Goal: Task Accomplishment & Management: Use online tool/utility

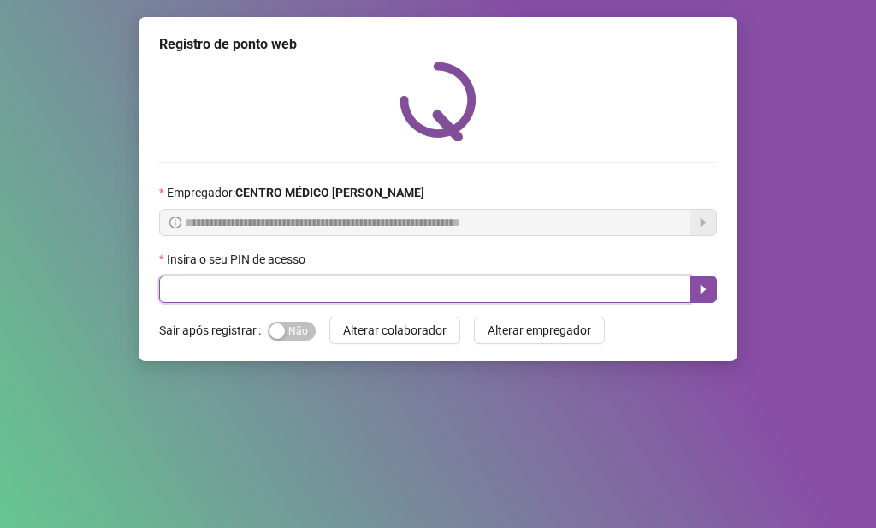
click at [328, 291] on input "text" at bounding box center [424, 288] width 531 height 27
type input "*****"
click at [708, 292] on icon "caret-right" at bounding box center [703, 289] width 14 height 14
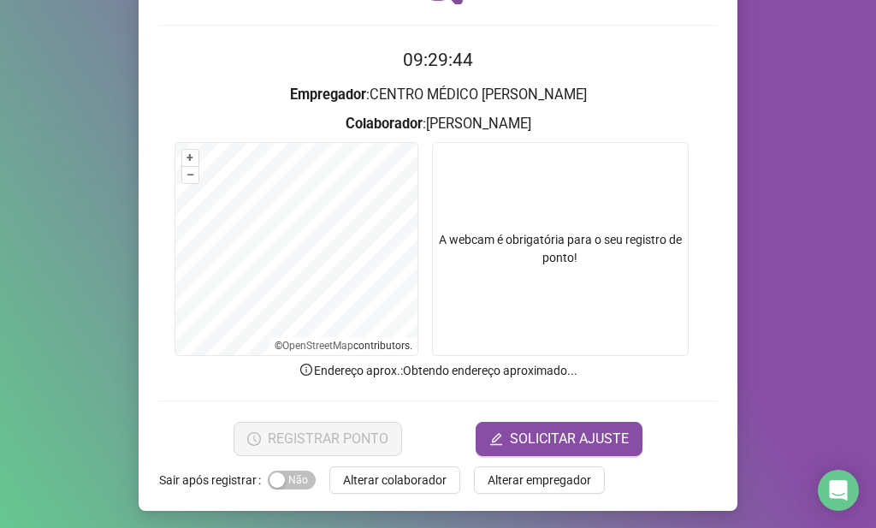
scroll to position [140, 0]
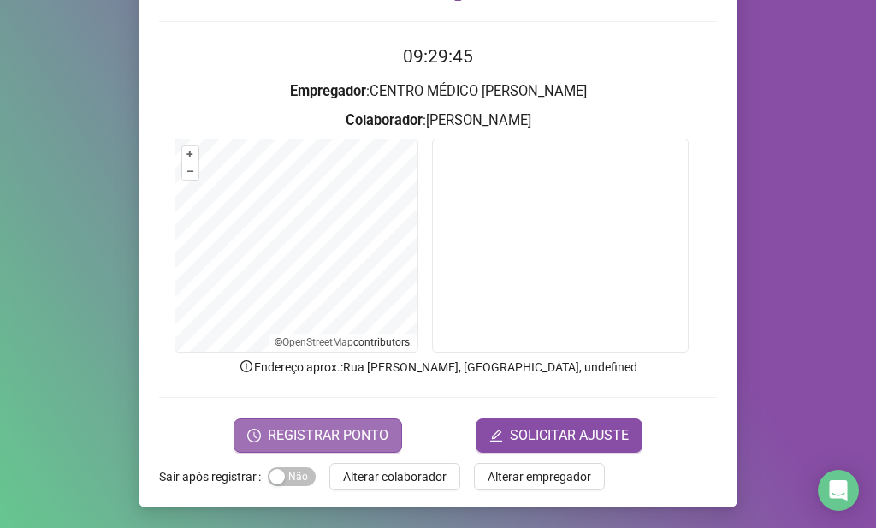
click at [359, 418] on button "REGISTRAR PONTO" at bounding box center [317, 435] width 168 height 34
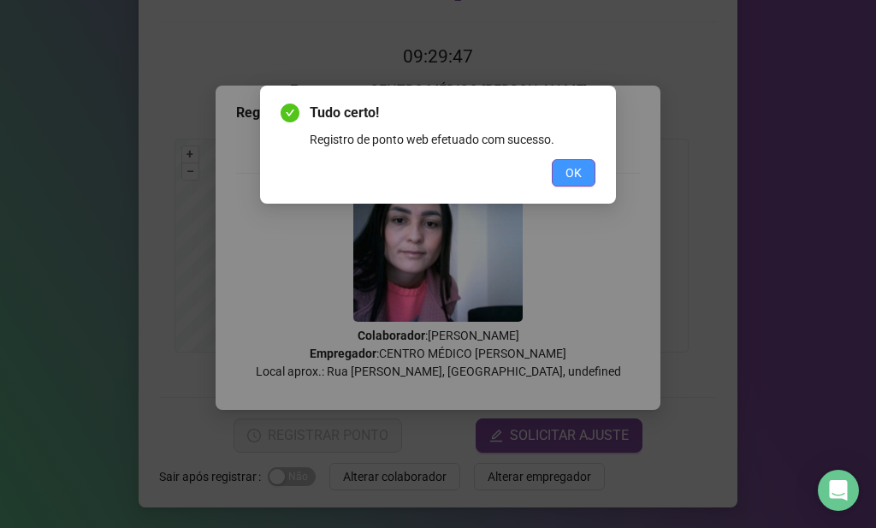
click at [568, 175] on span "OK" at bounding box center [573, 172] width 16 height 19
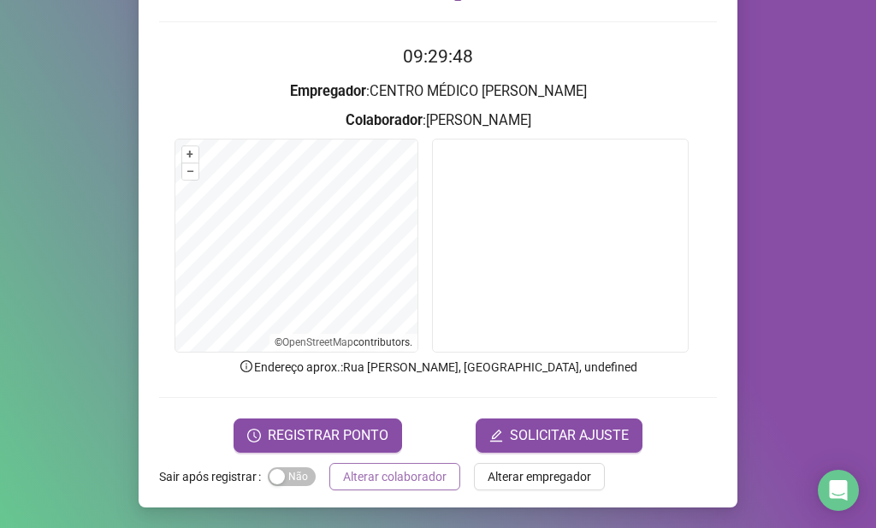
click at [413, 472] on span "Alterar colaborador" at bounding box center [394, 476] width 103 height 19
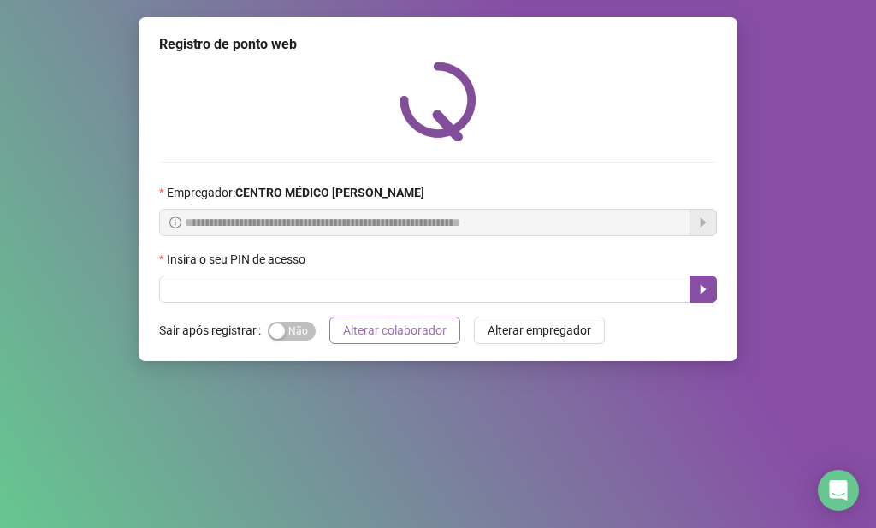
scroll to position [0, 0]
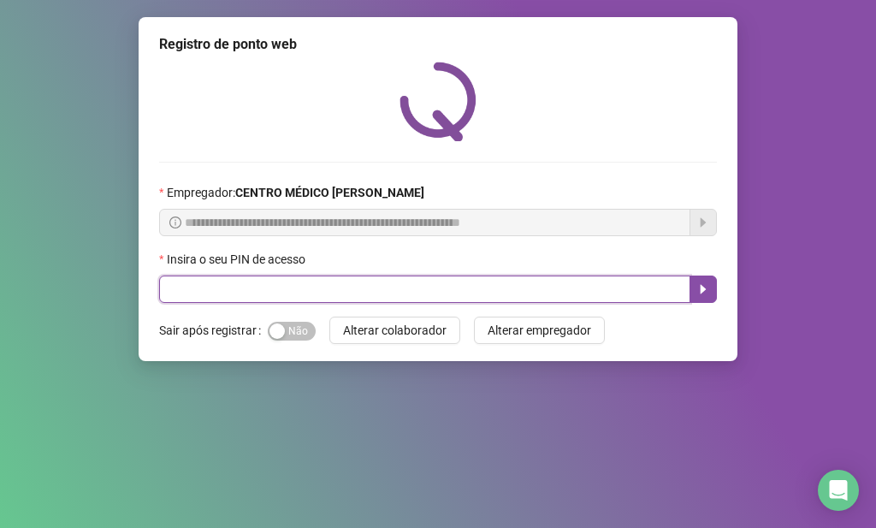
click at [400, 291] on input "text" at bounding box center [424, 288] width 531 height 27
type input "*****"
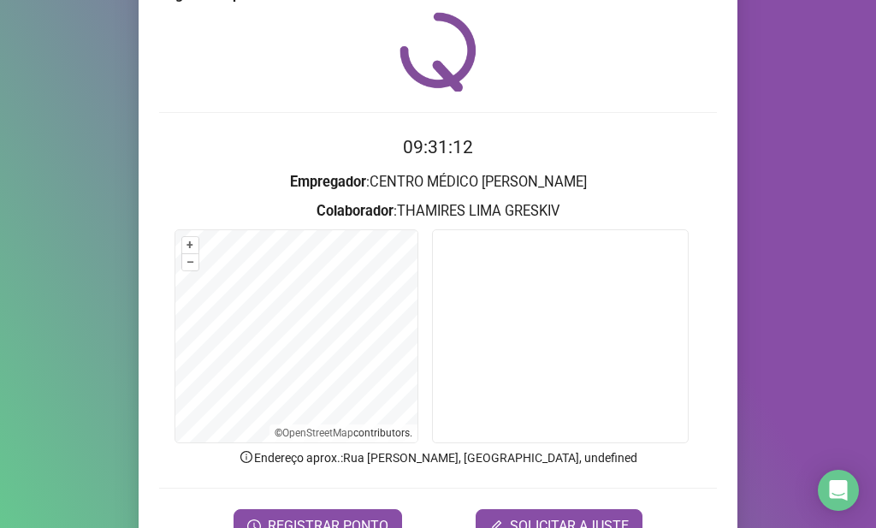
scroll to position [140, 0]
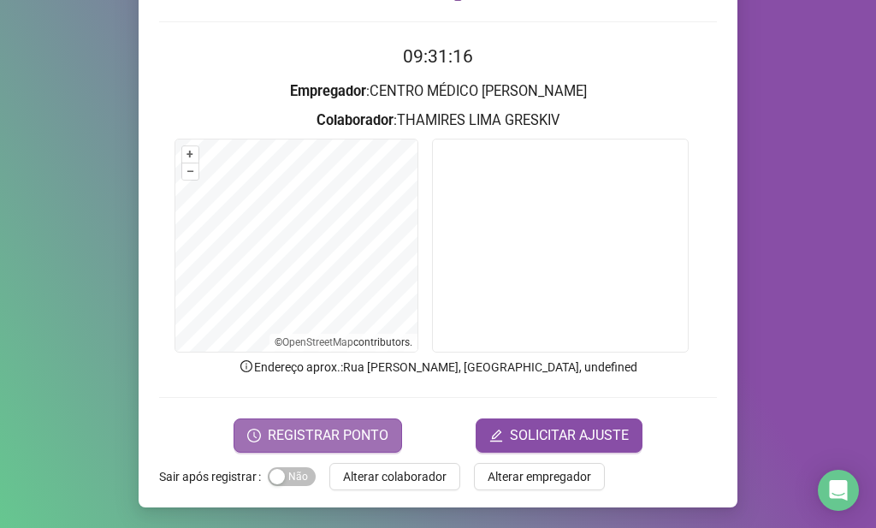
click at [352, 425] on span "REGISTRAR PONTO" at bounding box center [328, 435] width 121 height 21
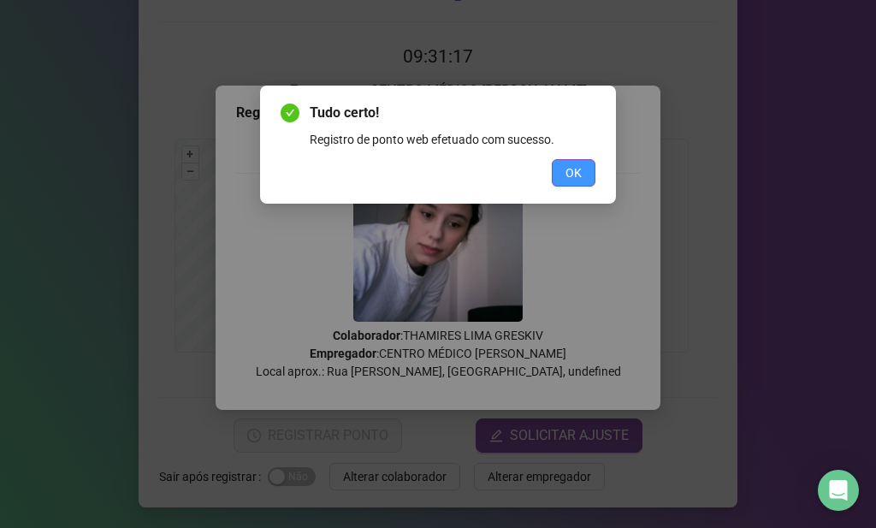
click at [552, 179] on button "OK" at bounding box center [574, 172] width 44 height 27
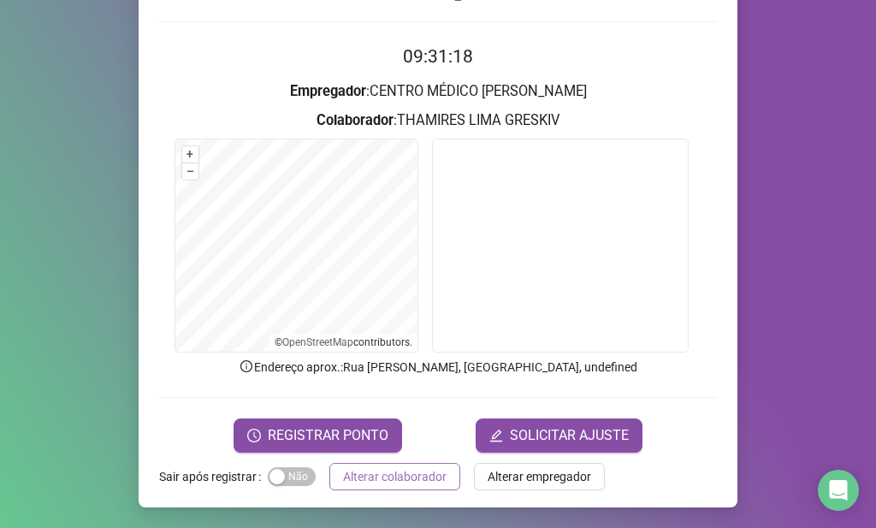
click at [426, 472] on span "Alterar colaborador" at bounding box center [394, 476] width 103 height 19
